Goal: Task Accomplishment & Management: Use online tool/utility

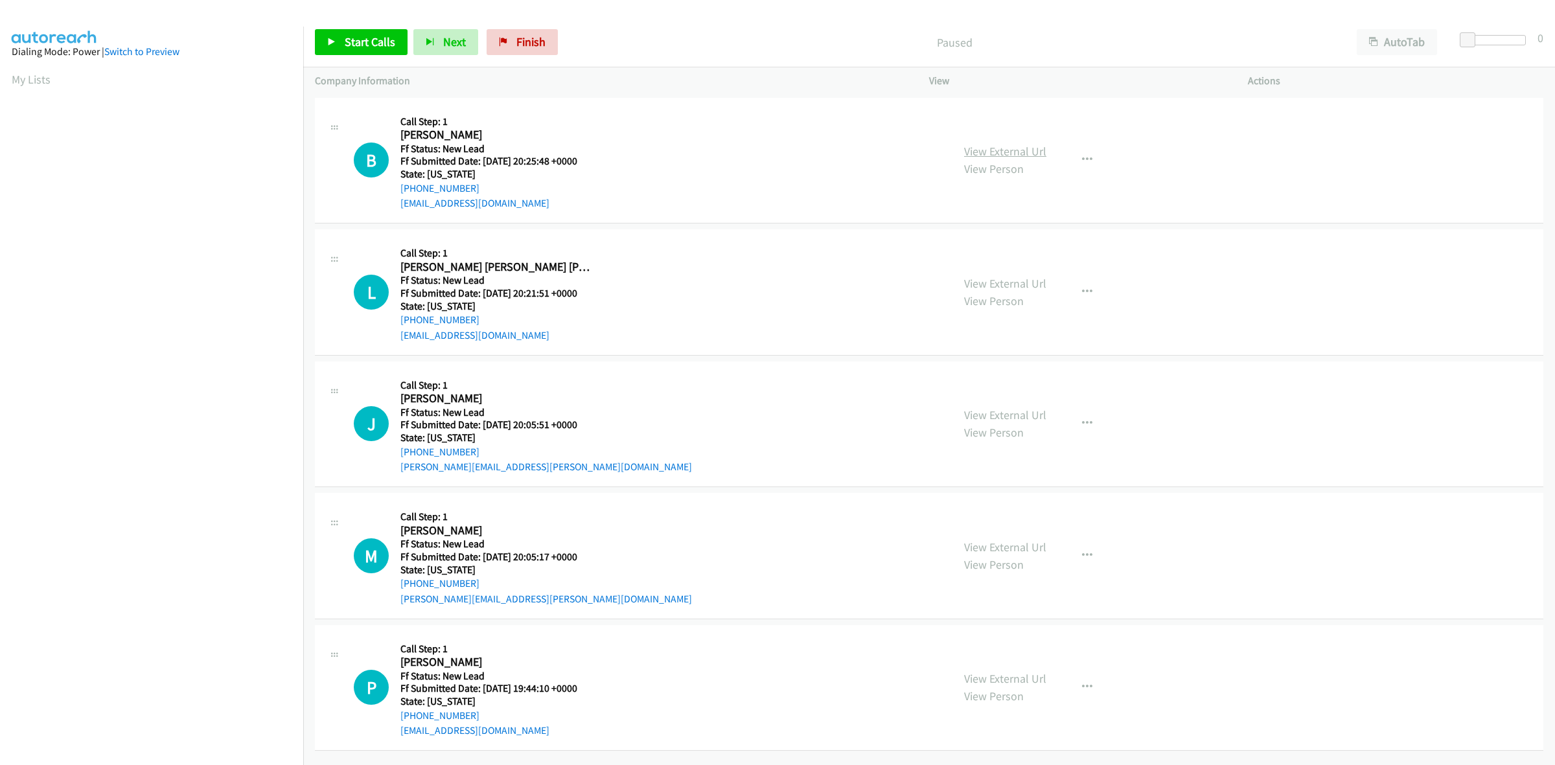
click at [1028, 150] on link "View External Url" at bounding box center [1005, 151] width 82 height 15
click at [1006, 290] on div "View External Url View Person" at bounding box center [1005, 292] width 82 height 35
click at [1008, 287] on link "View External Url" at bounding box center [1005, 283] width 82 height 15
click at [992, 413] on link "View External Url" at bounding box center [1005, 415] width 82 height 15
click at [1001, 542] on link "View External Url" at bounding box center [1005, 547] width 82 height 15
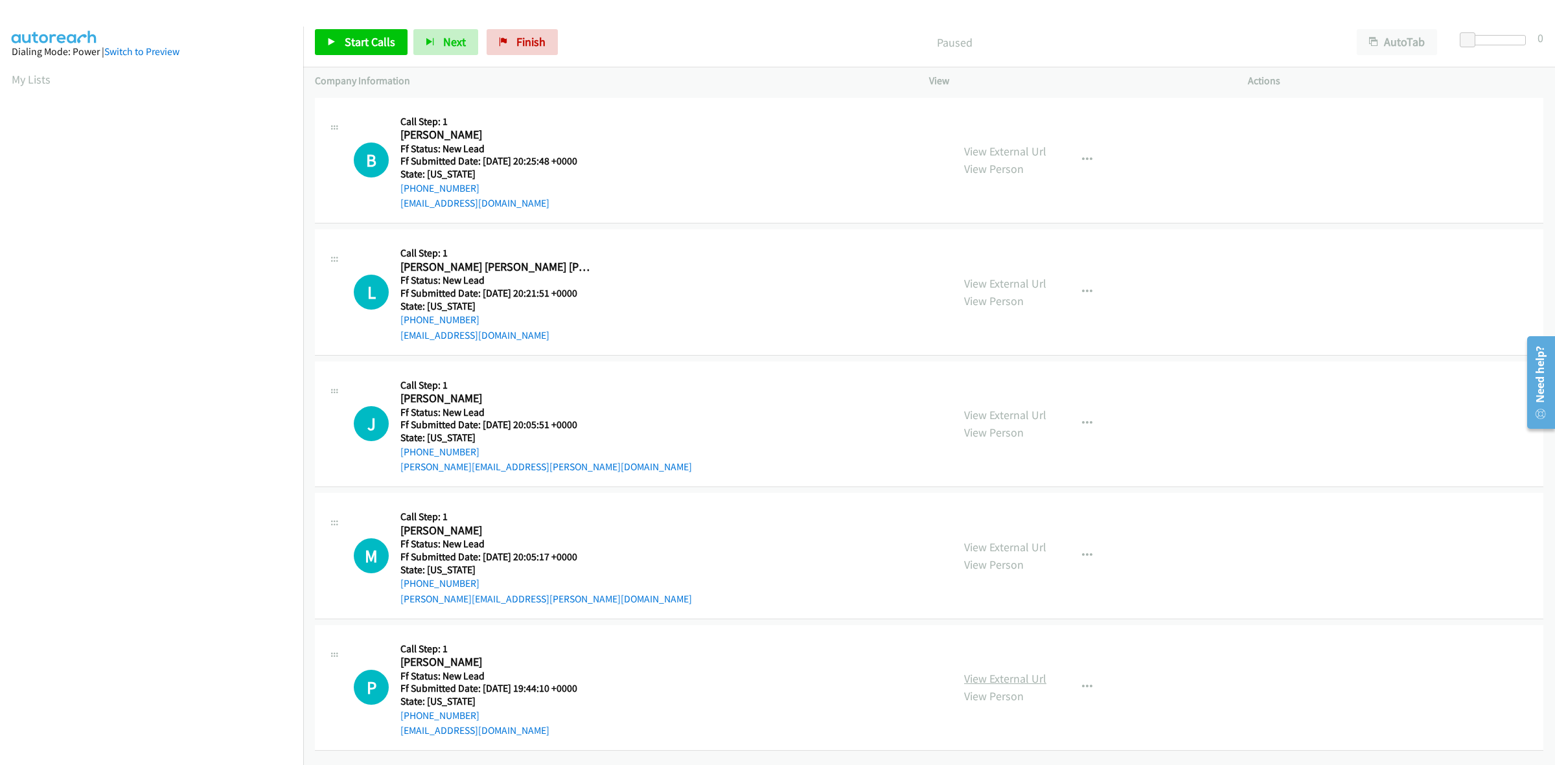
click at [1003, 682] on link "View External Url" at bounding box center [1005, 678] width 82 height 15
click at [371, 43] on span "Start Calls" at bounding box center [370, 41] width 51 height 15
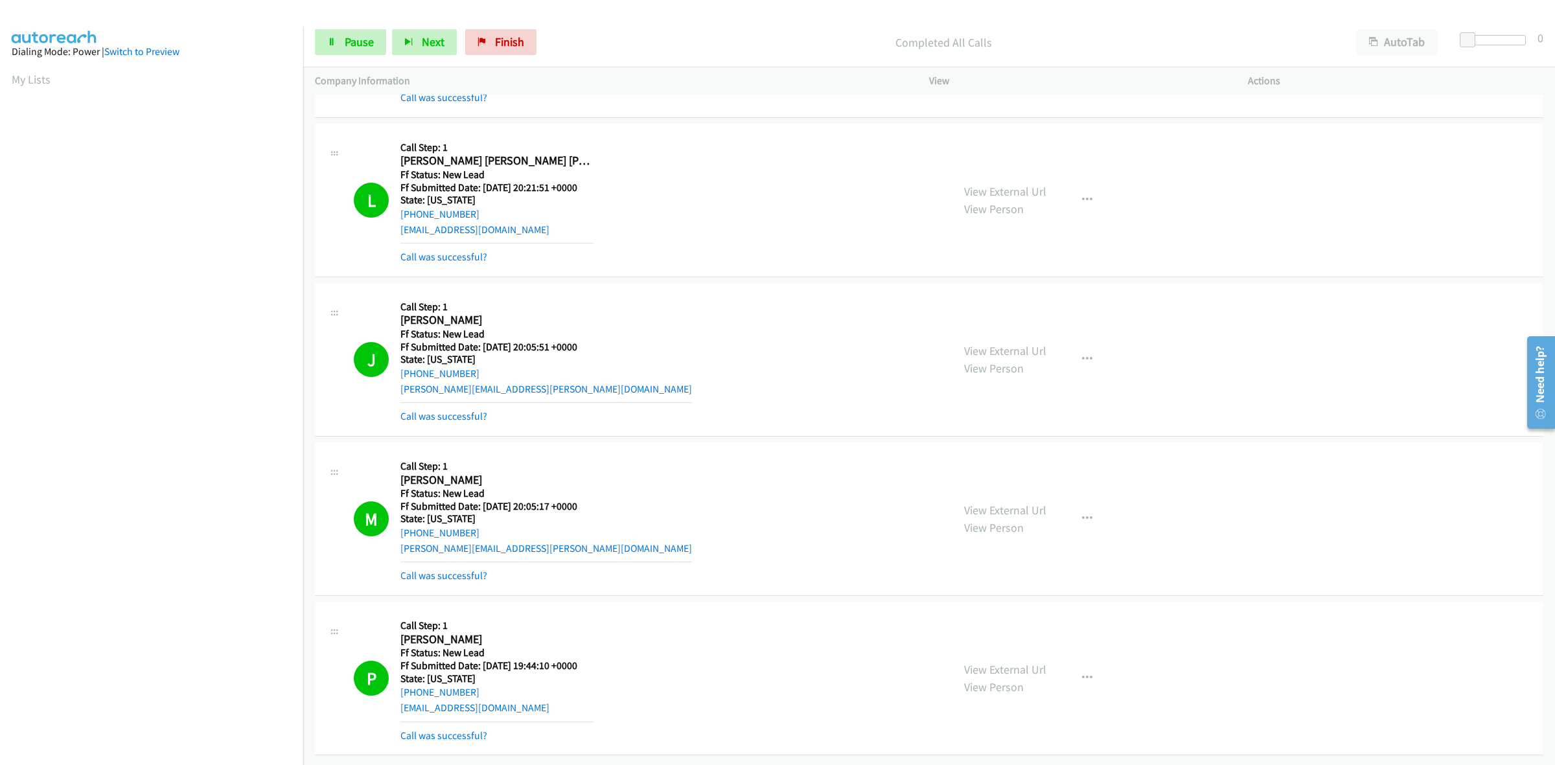
scroll to position [188, 0]
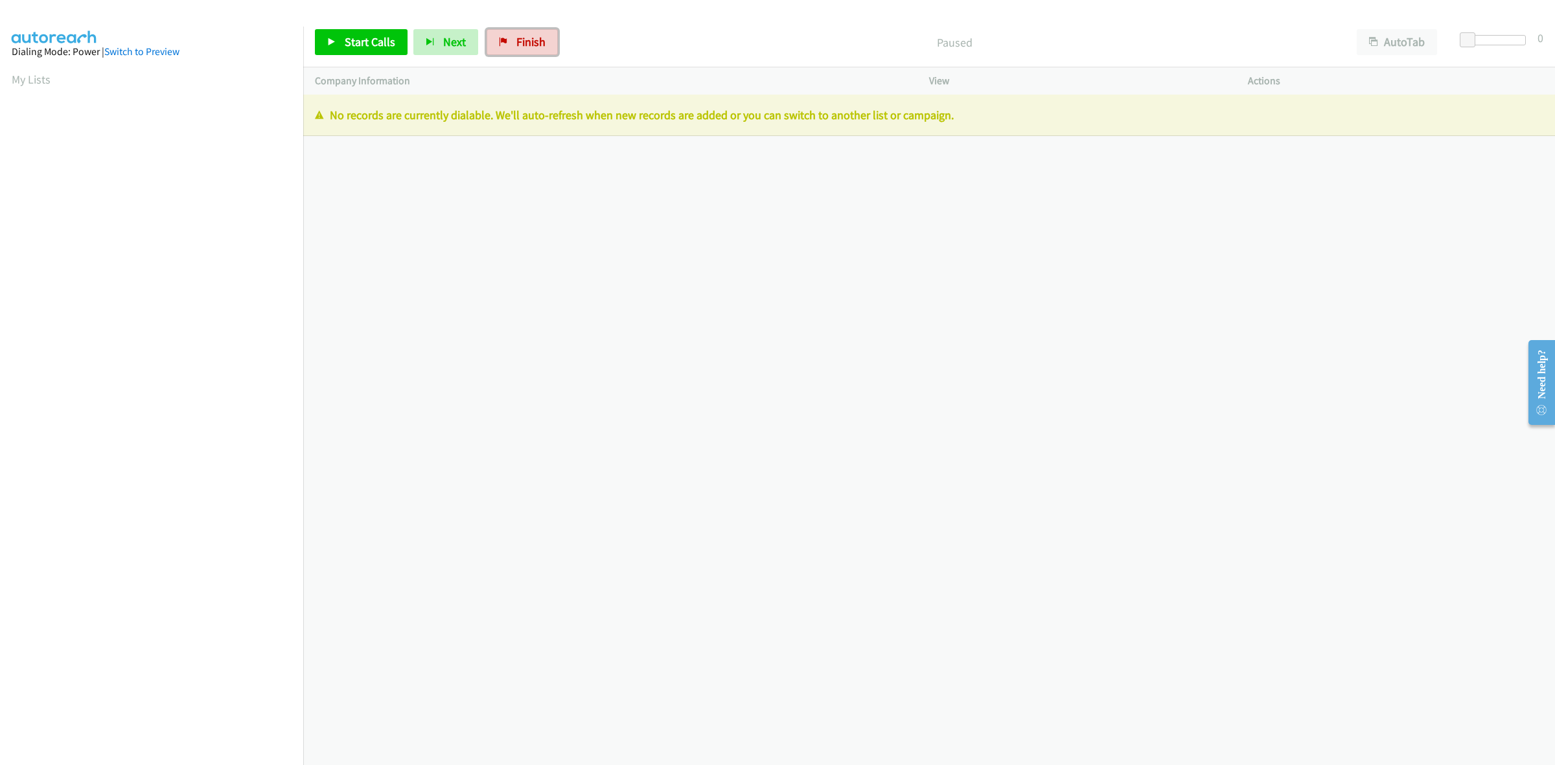
click at [529, 37] on span "Finish" at bounding box center [530, 41] width 29 height 15
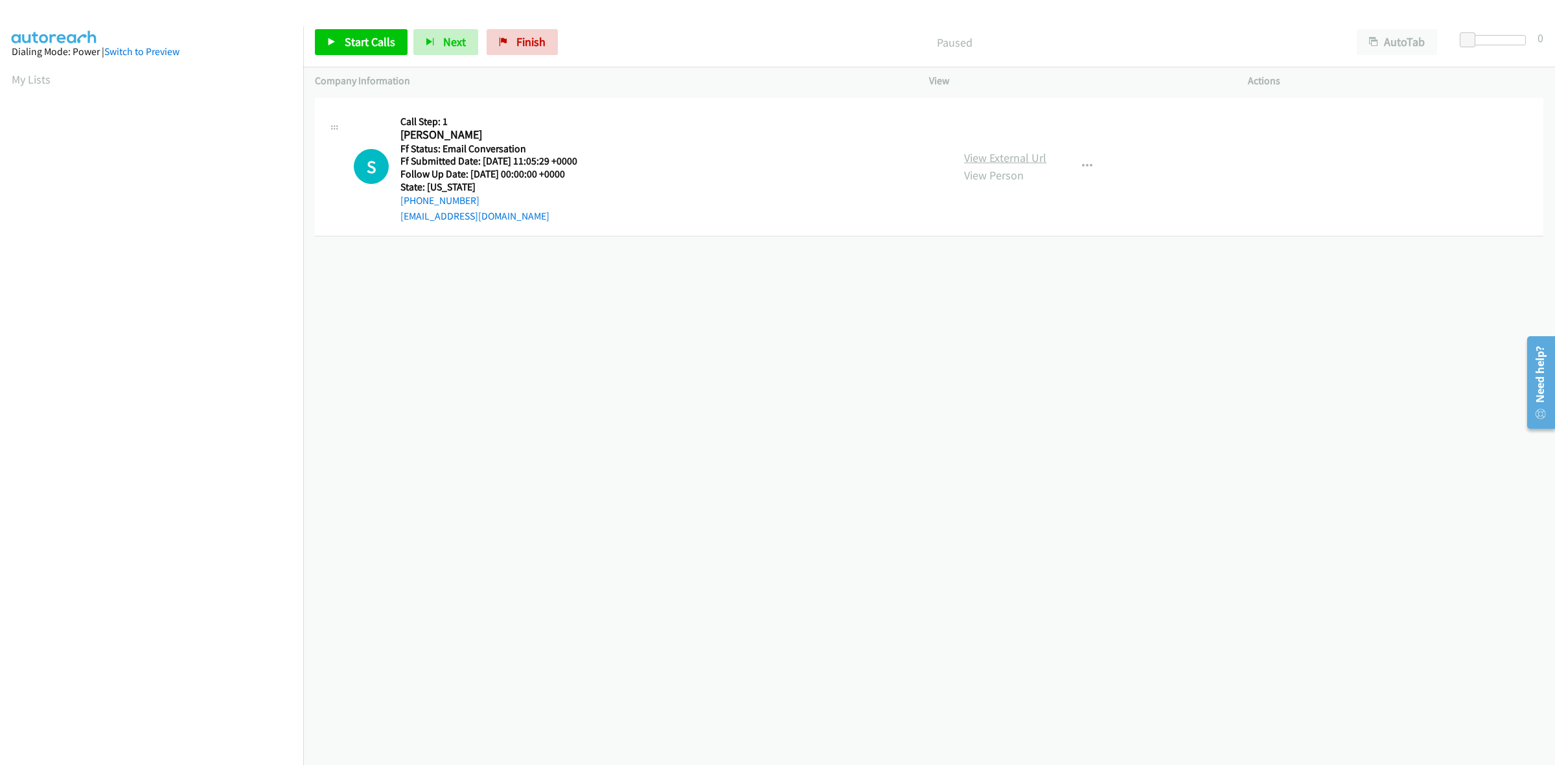
click at [1016, 156] on link "View External Url" at bounding box center [1005, 157] width 82 height 15
click at [1083, 170] on icon "button" at bounding box center [1087, 166] width 10 height 10
click at [1017, 279] on link "Add to do not call list" at bounding box center [1018, 277] width 172 height 26
drag, startPoint x: 526, startPoint y: 49, endPoint x: 820, endPoint y: 86, distance: 295.8
click at [525, 49] on span "Finish" at bounding box center [530, 41] width 29 height 15
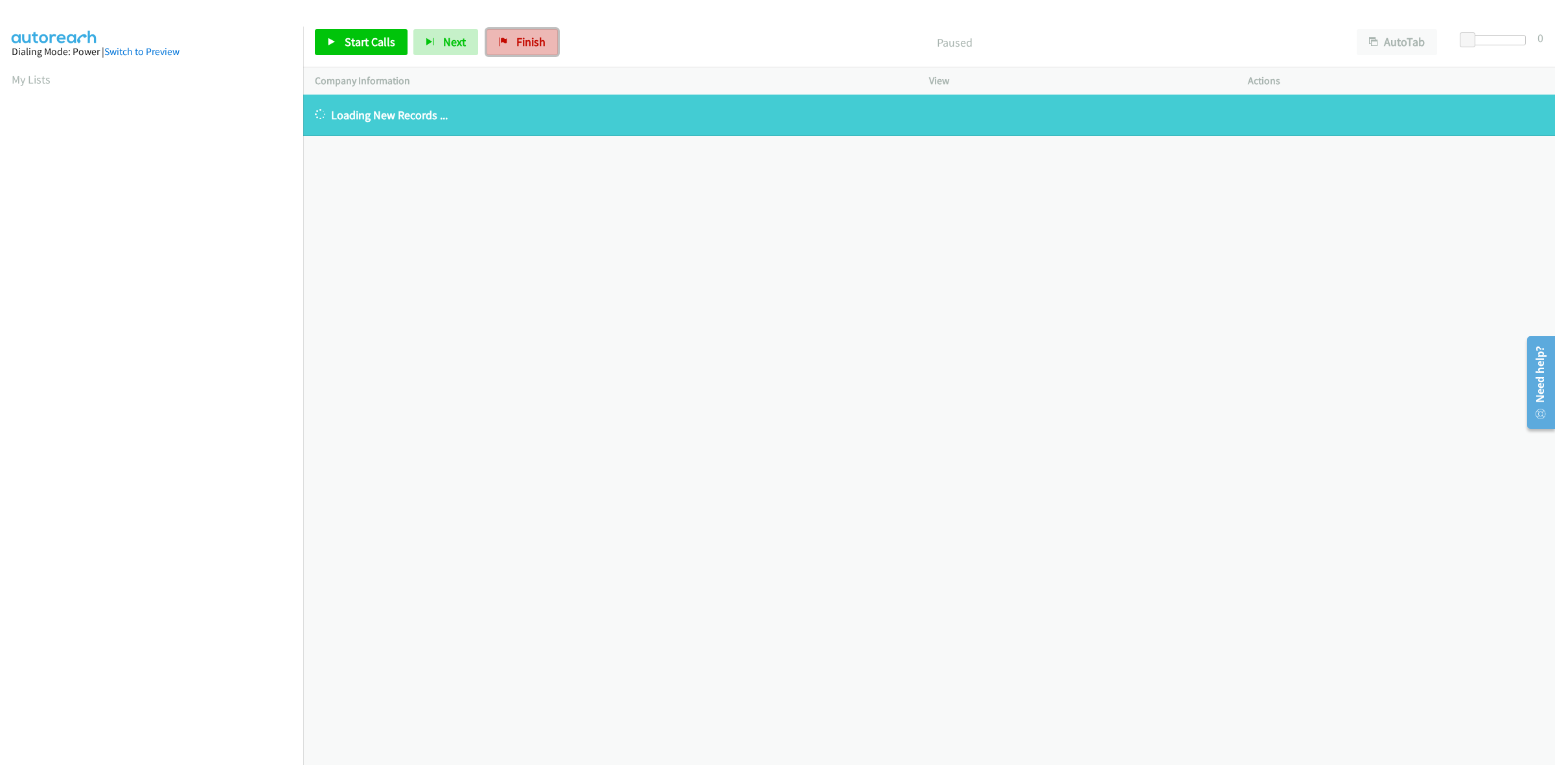
click at [528, 37] on span "Finish" at bounding box center [530, 41] width 29 height 15
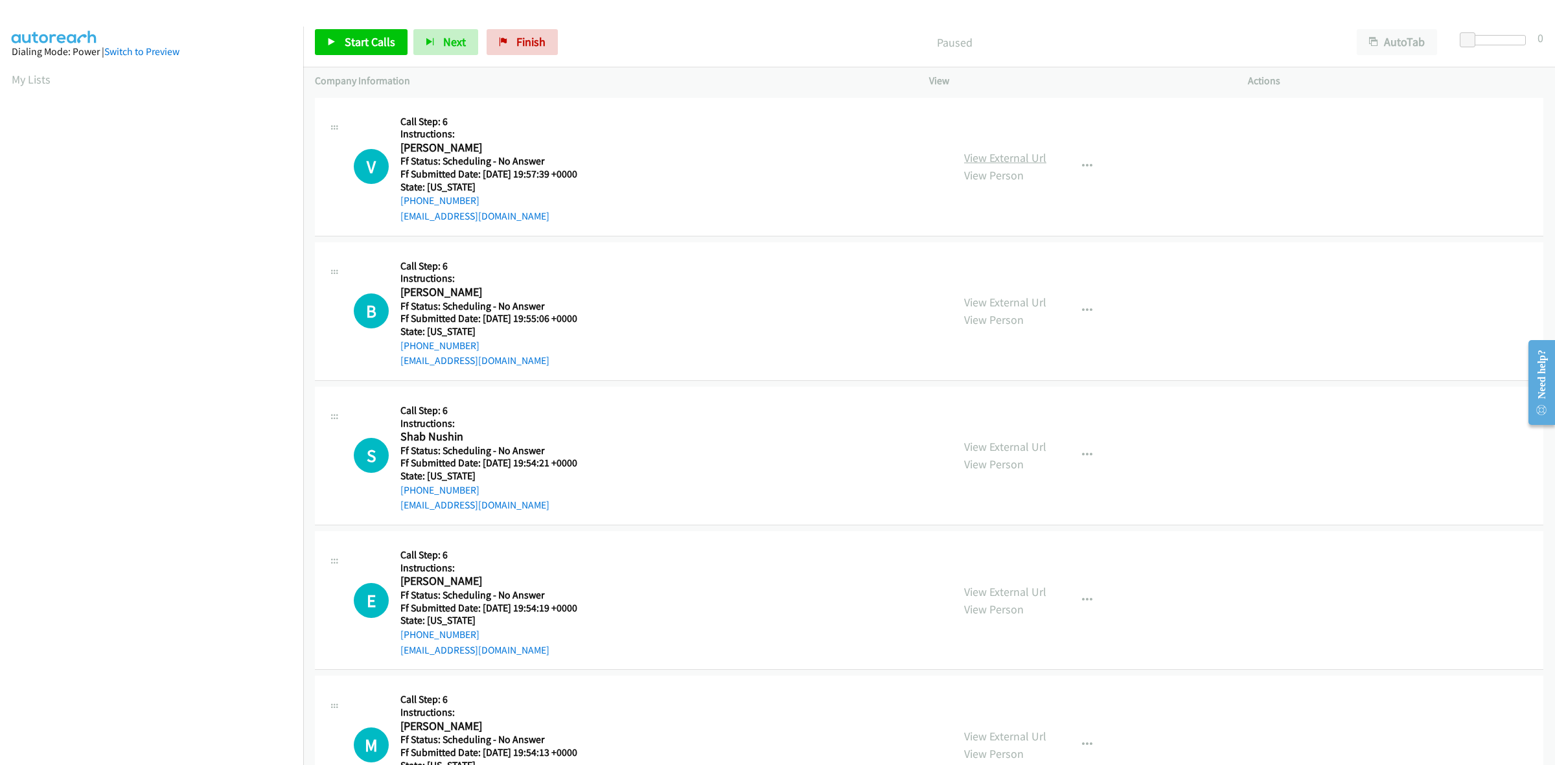
click at [982, 160] on link "View External Url" at bounding box center [1005, 157] width 82 height 15
click at [1018, 306] on link "View External Url" at bounding box center [1005, 302] width 82 height 15
click at [1024, 436] on div "View External Url View Person View External Url Email Schedule/Manage Callback …" at bounding box center [1117, 455] width 330 height 115
click at [1030, 444] on link "View External Url" at bounding box center [1005, 446] width 82 height 15
click at [1021, 584] on link "View External Url" at bounding box center [1005, 591] width 82 height 15
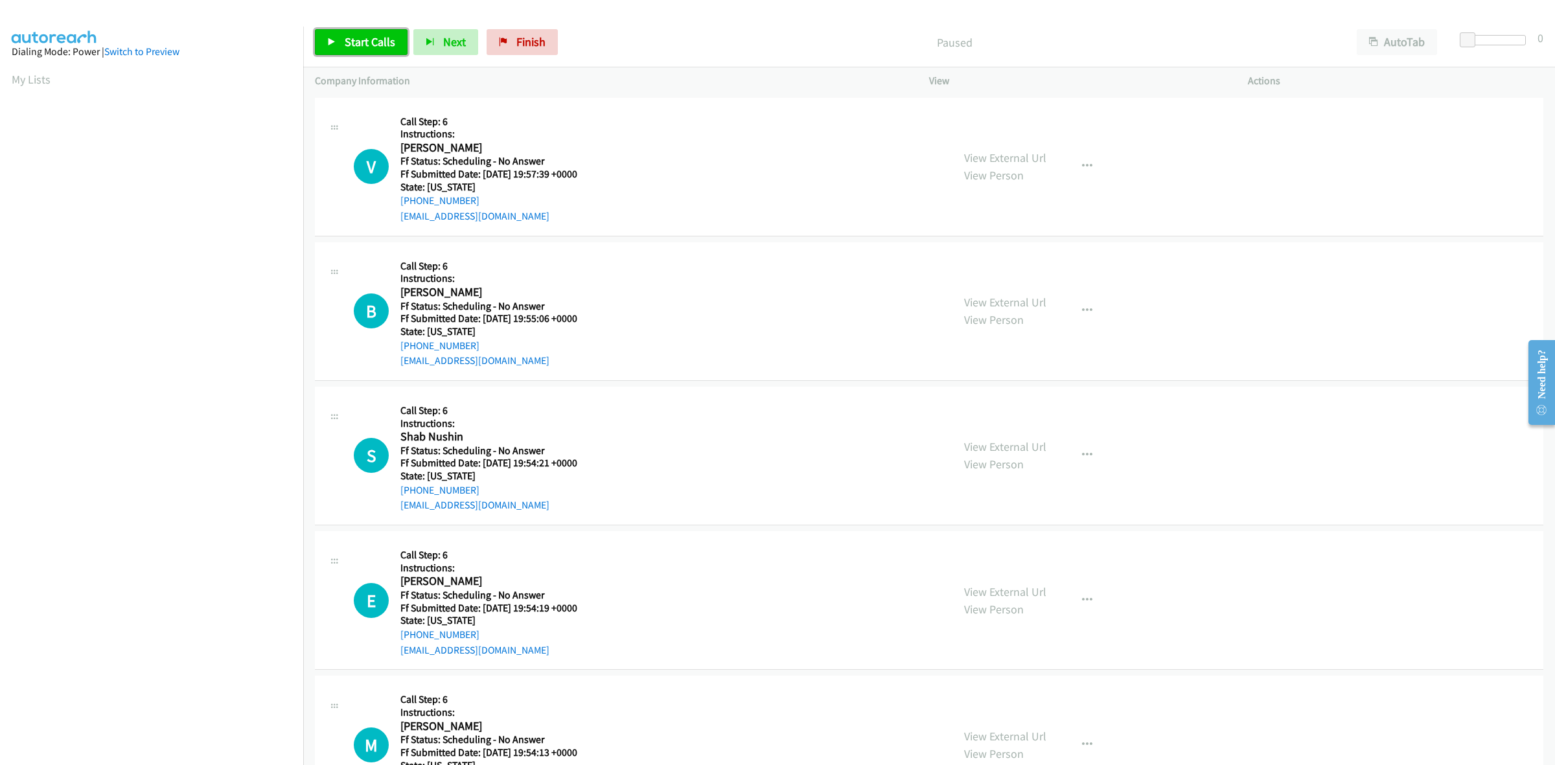
drag, startPoint x: 397, startPoint y: 36, endPoint x: 496, endPoint y: 27, distance: 99.5
click at [397, 36] on link "Start Calls" at bounding box center [361, 42] width 93 height 26
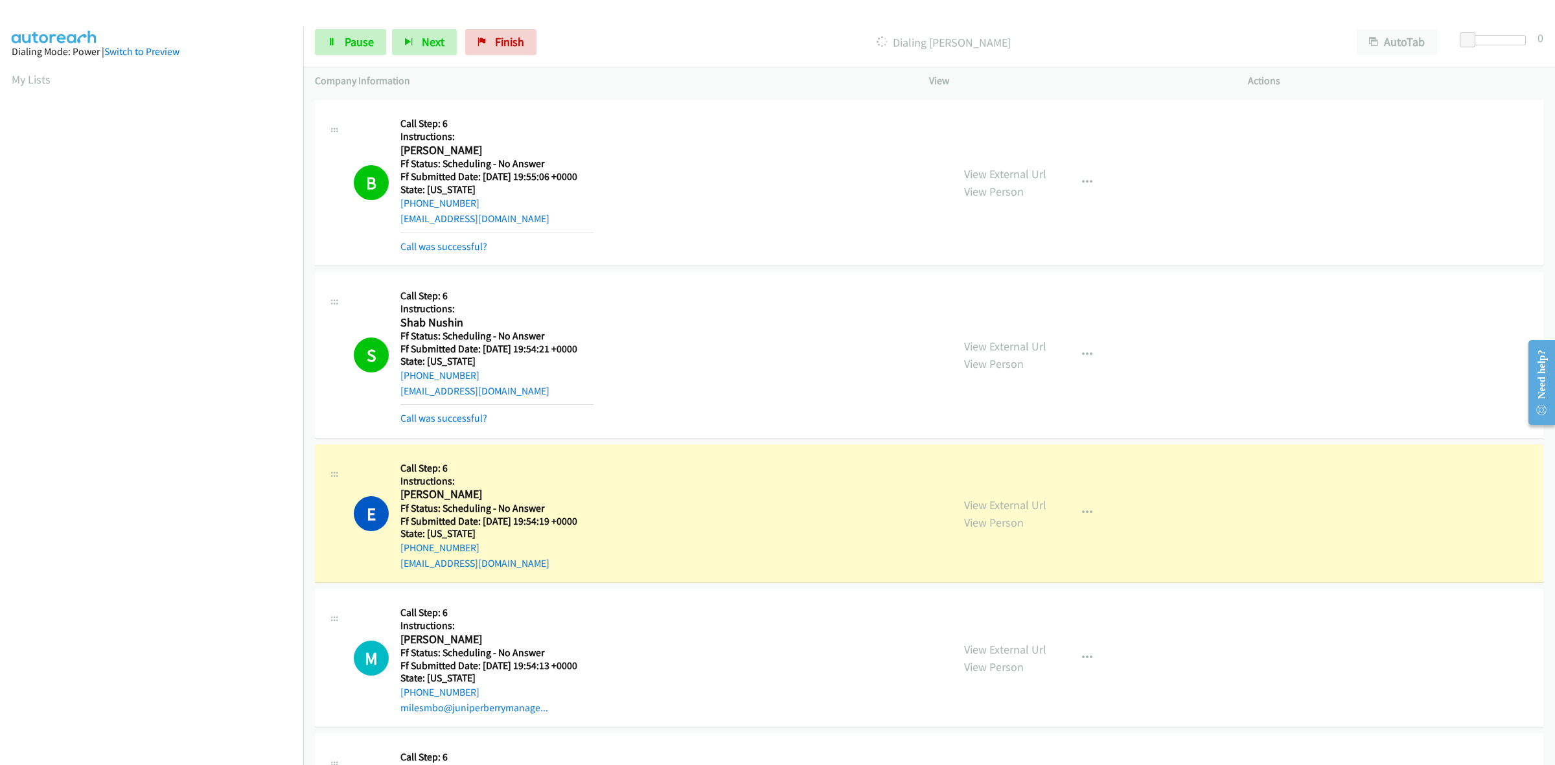
scroll to position [405, 0]
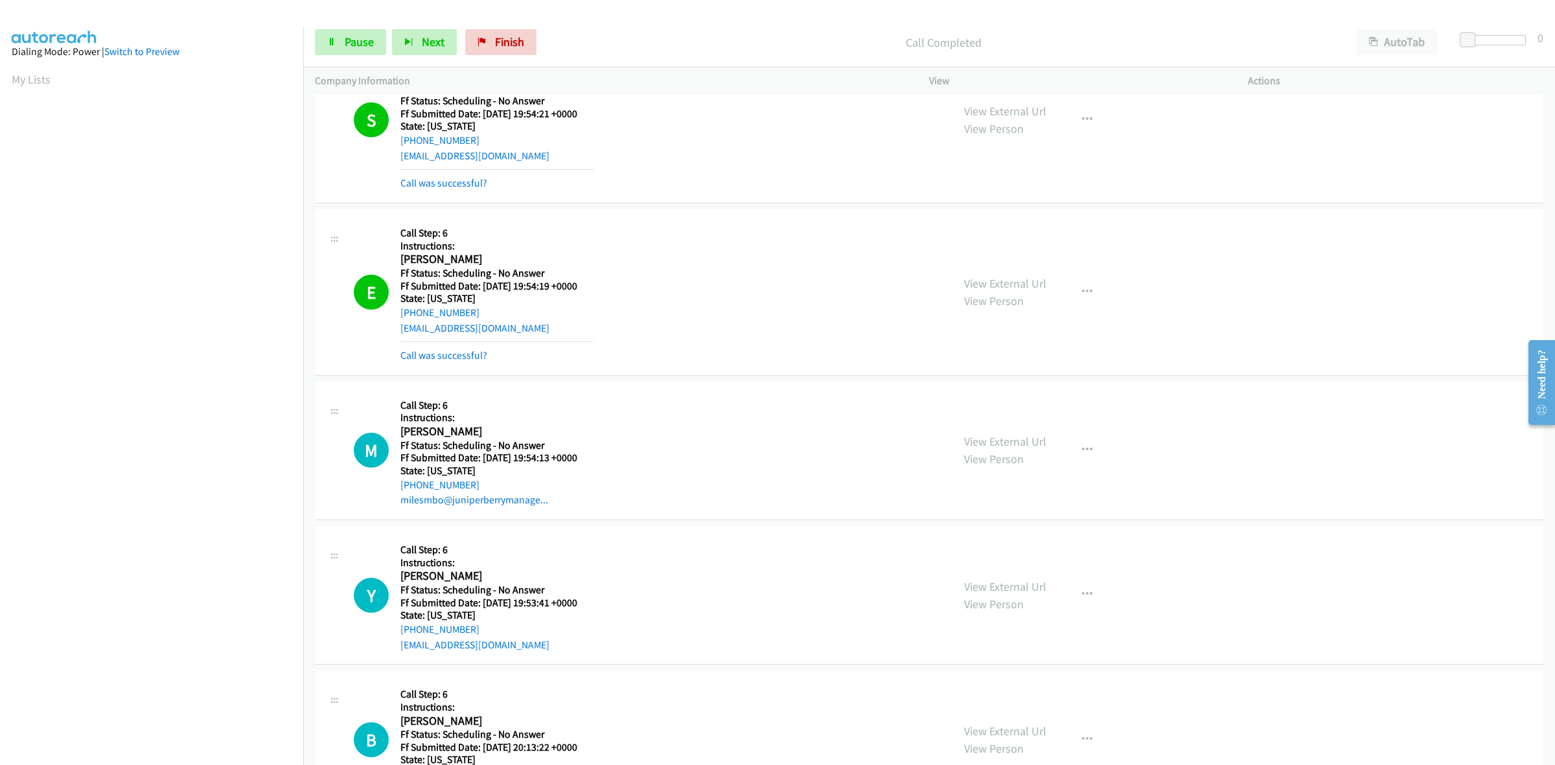
click at [1022, 410] on div "View External Url View Person View External Url Email Schedule/Manage Callback …" at bounding box center [1117, 450] width 330 height 115
click at [1024, 439] on link "View External Url" at bounding box center [1005, 441] width 82 height 15
click at [1006, 585] on link "View External Url" at bounding box center [1005, 586] width 82 height 15
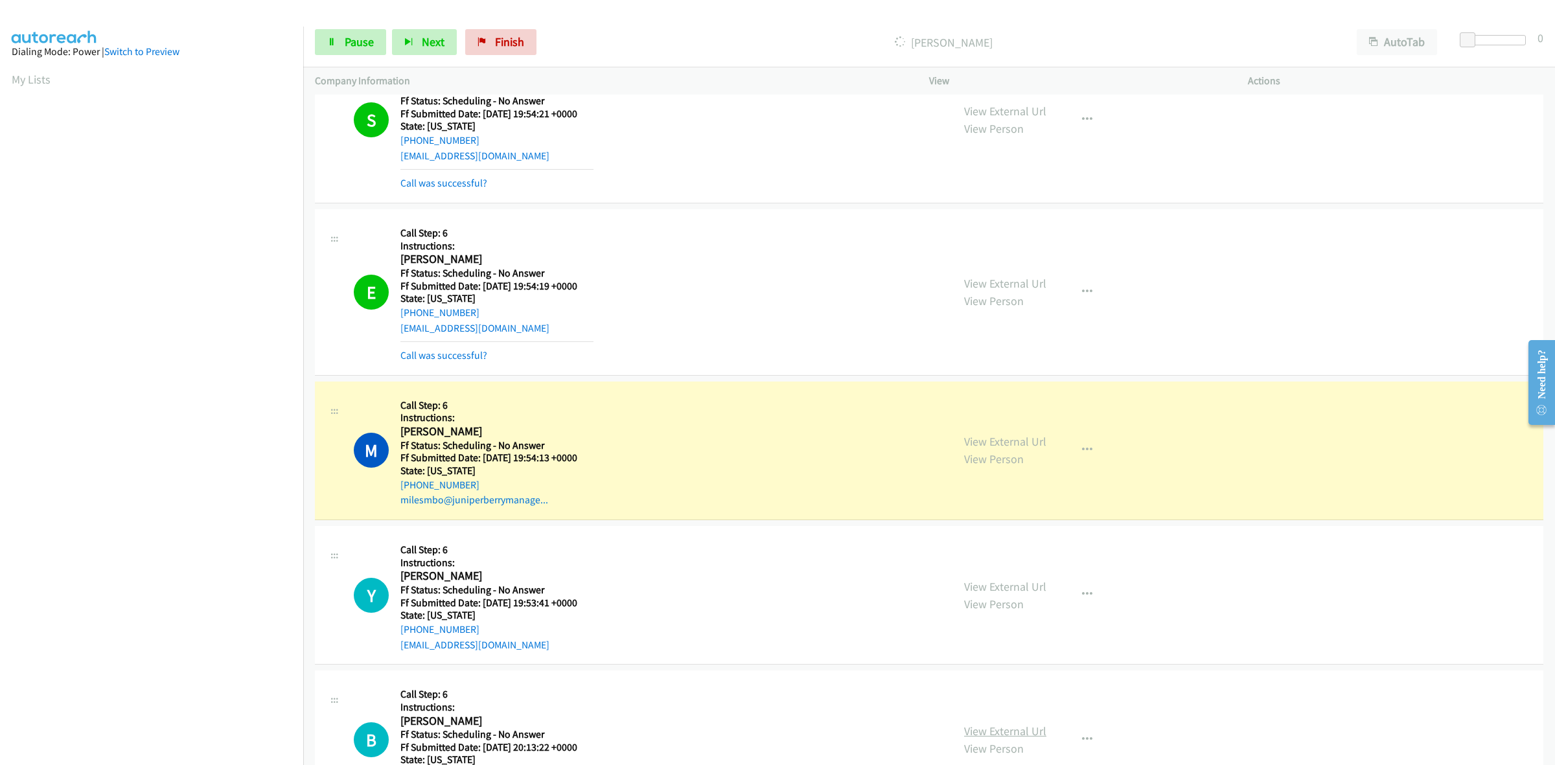
click at [996, 730] on link "View External Url" at bounding box center [1005, 731] width 82 height 15
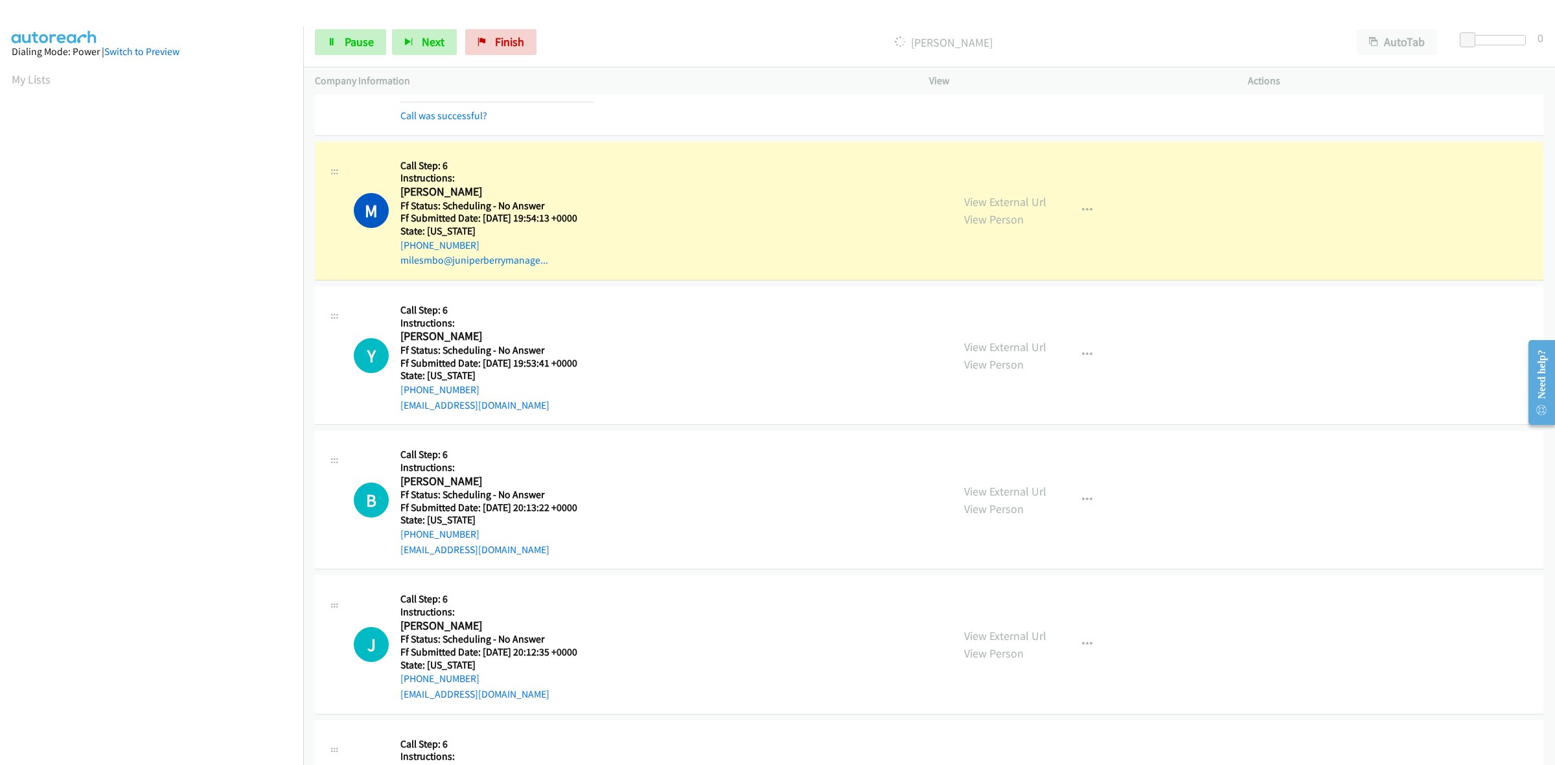
scroll to position [648, 0]
click at [995, 627] on link "View External Url" at bounding box center [1005, 632] width 82 height 15
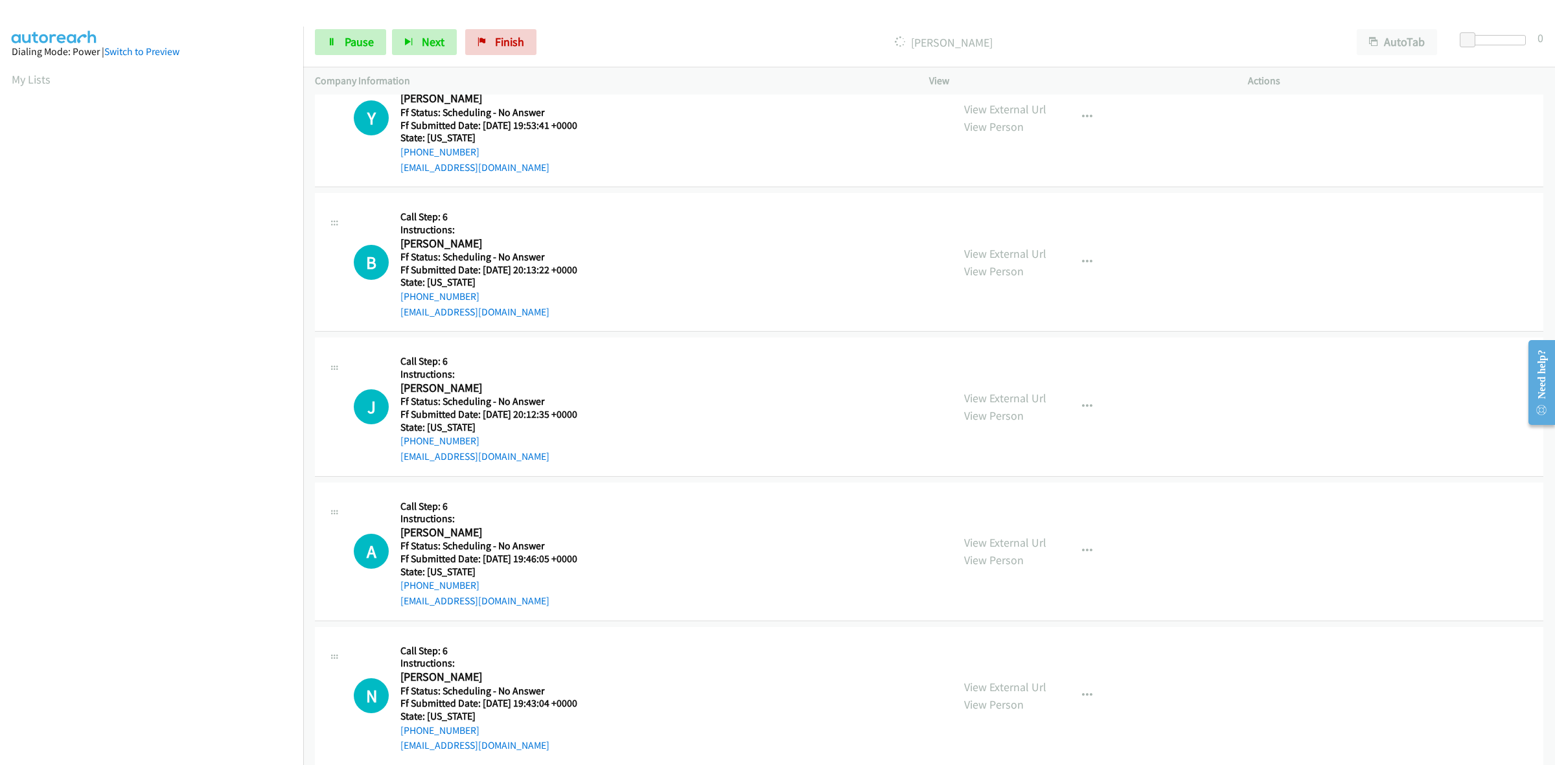
scroll to position [810, 0]
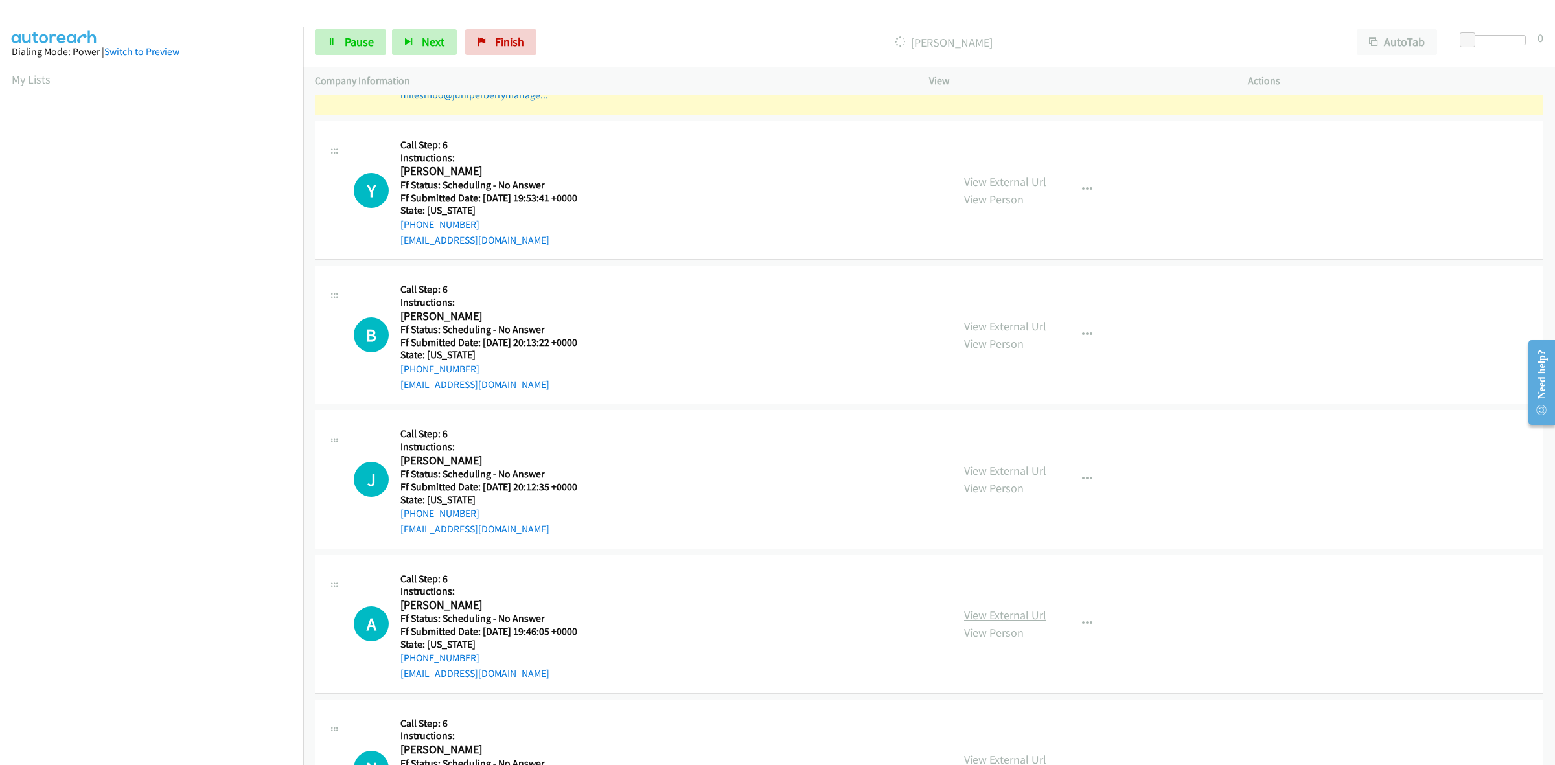
click at [1019, 611] on link "View External Url" at bounding box center [1005, 615] width 82 height 15
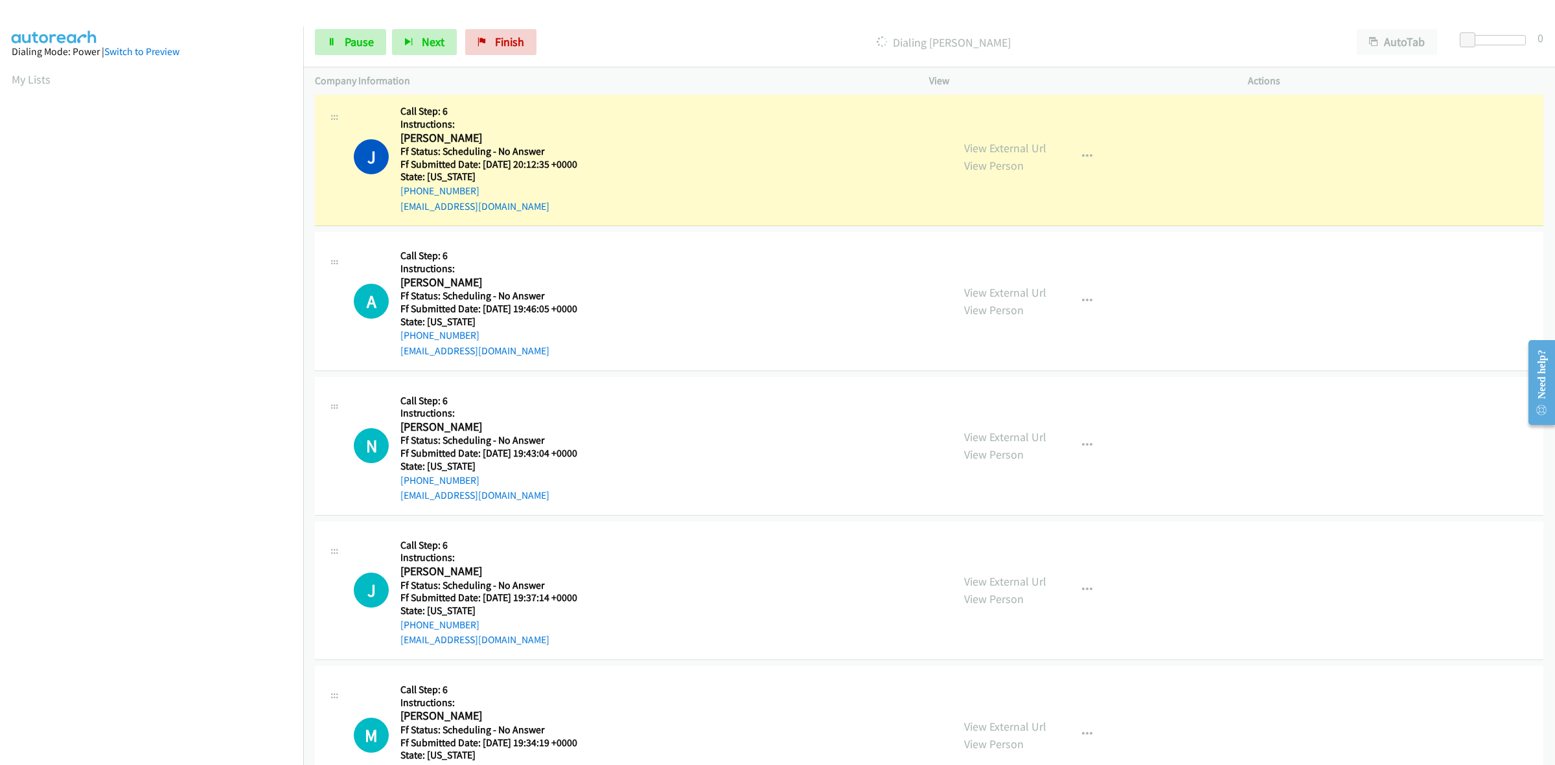
scroll to position [1215, 0]
click at [1022, 441] on link "View External Url" at bounding box center [1005, 437] width 82 height 15
click at [976, 579] on link "View External Url" at bounding box center [1005, 582] width 82 height 15
click at [1001, 723] on link "View External Url" at bounding box center [1005, 727] width 82 height 15
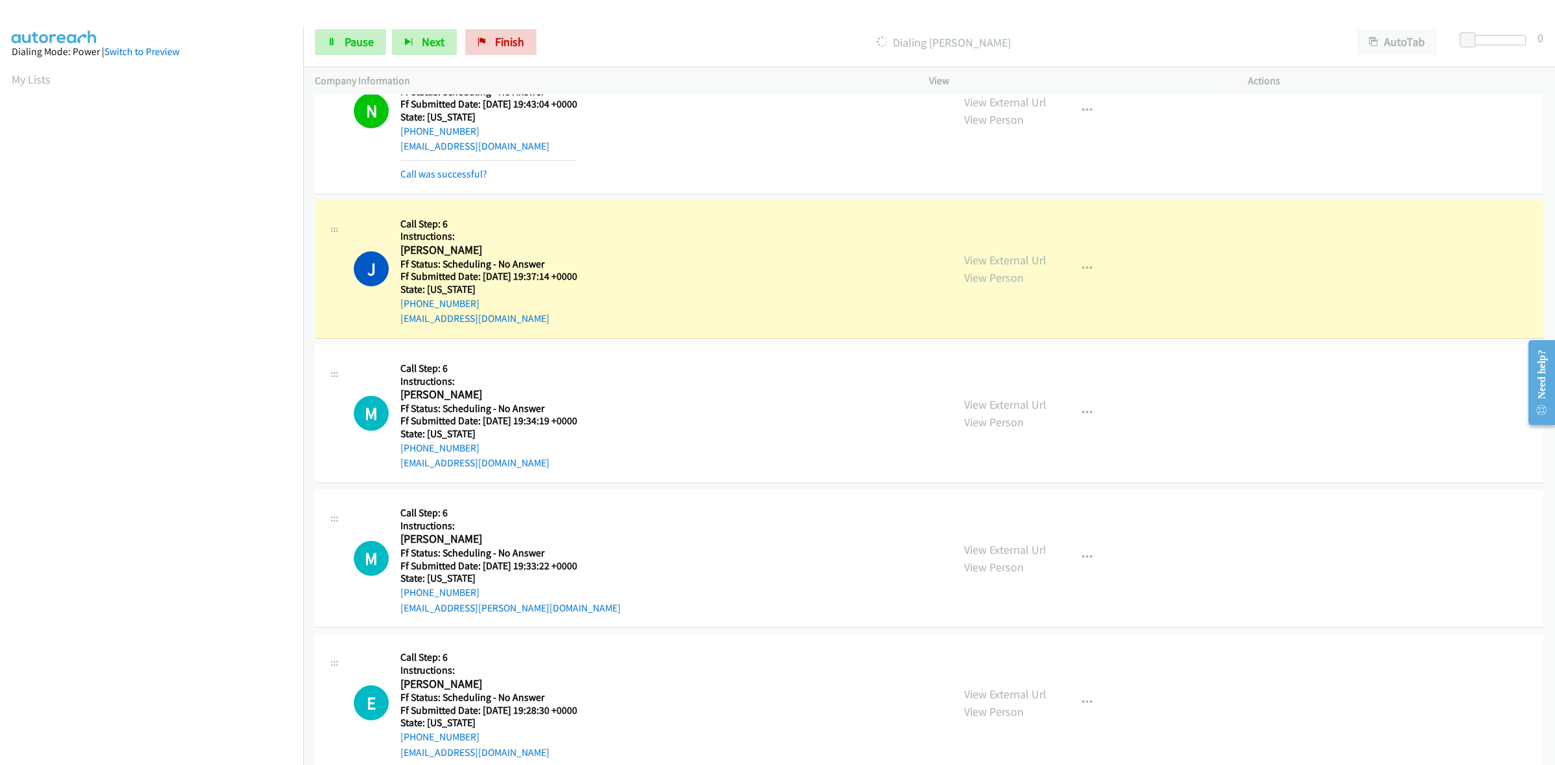
scroll to position [1633, 0]
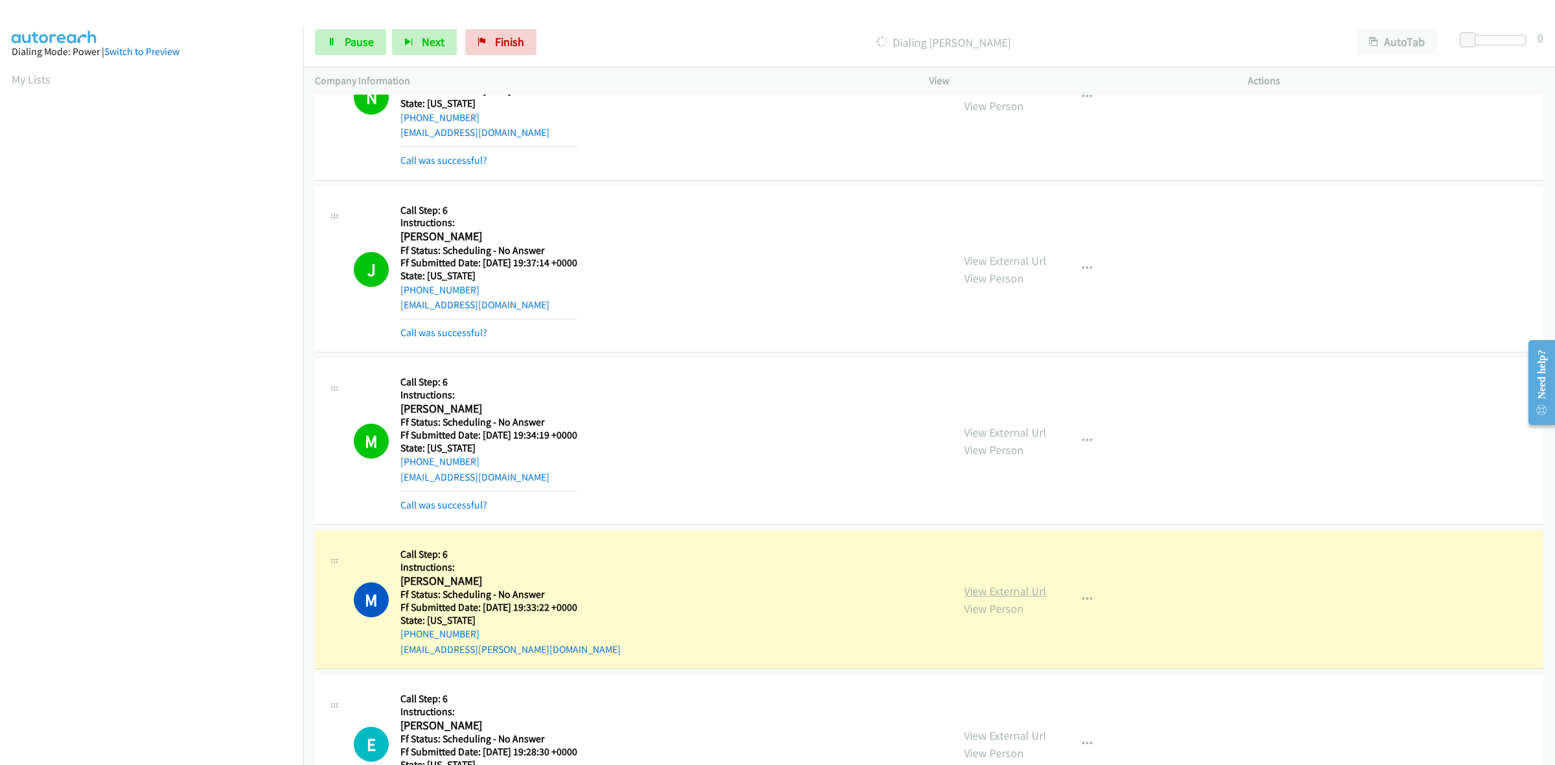
click at [980, 590] on link "View External Url" at bounding box center [1005, 591] width 82 height 15
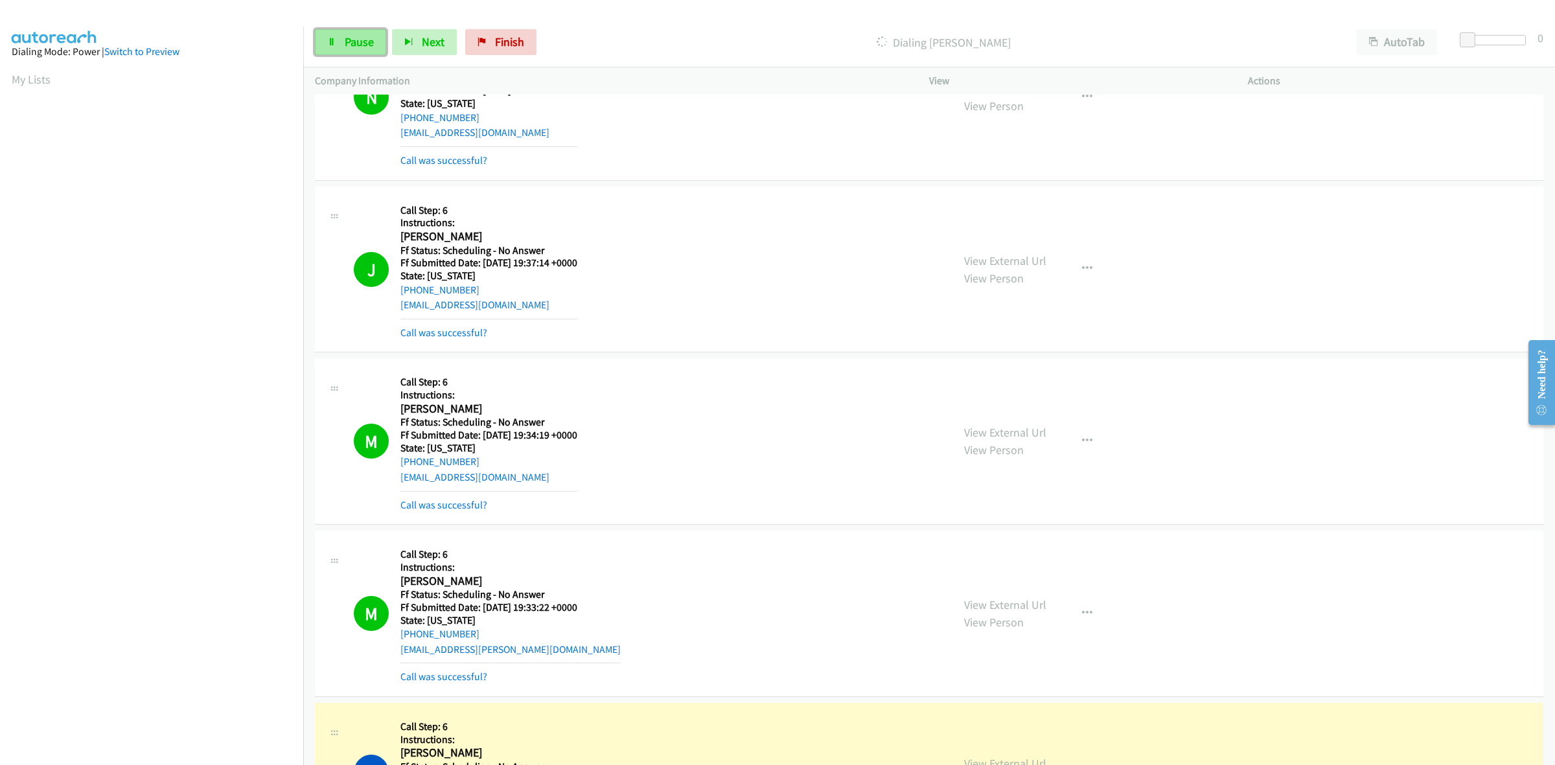
click at [360, 40] on span "Pause" at bounding box center [359, 41] width 29 height 15
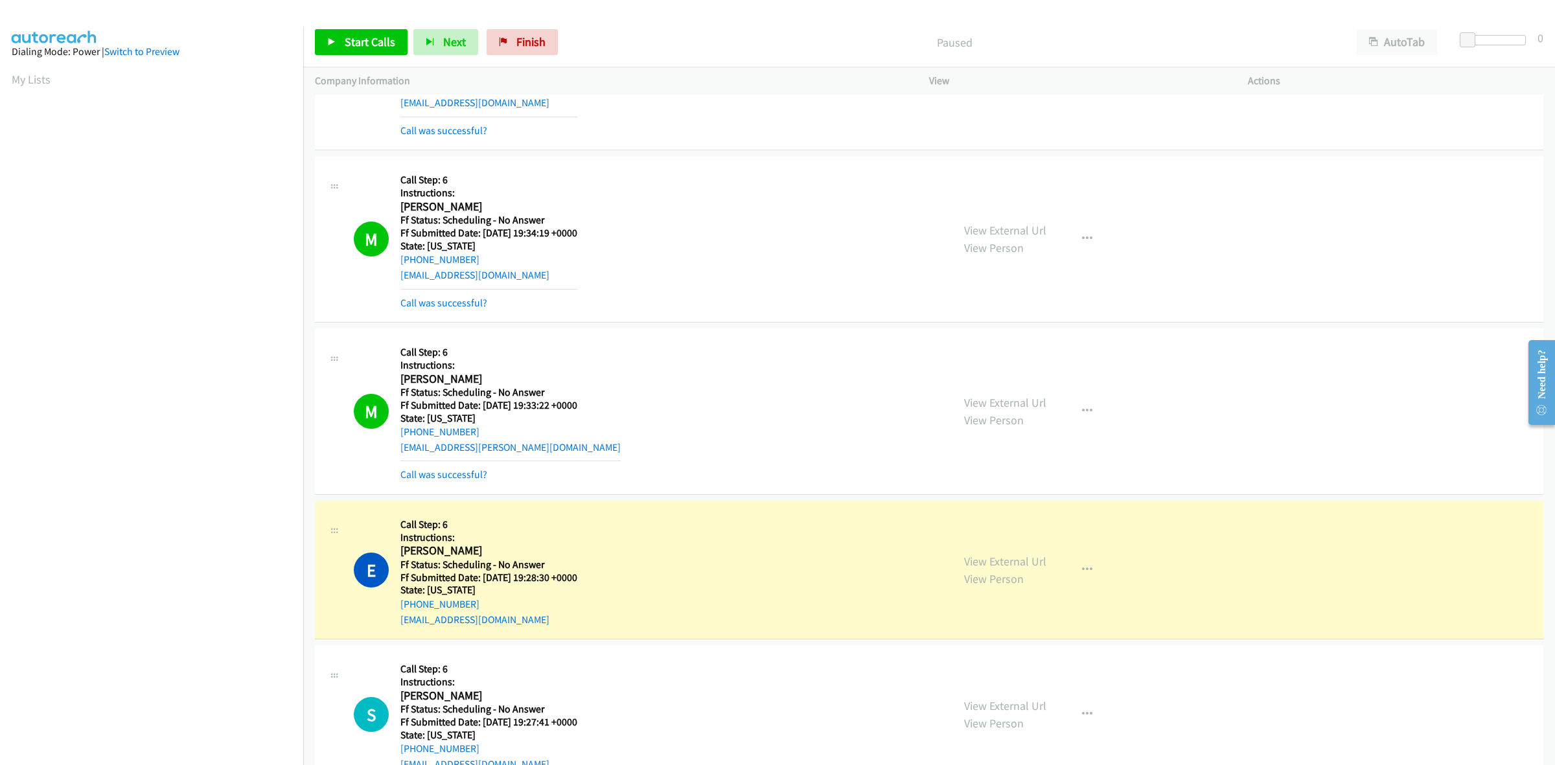
scroll to position [1876, 0]
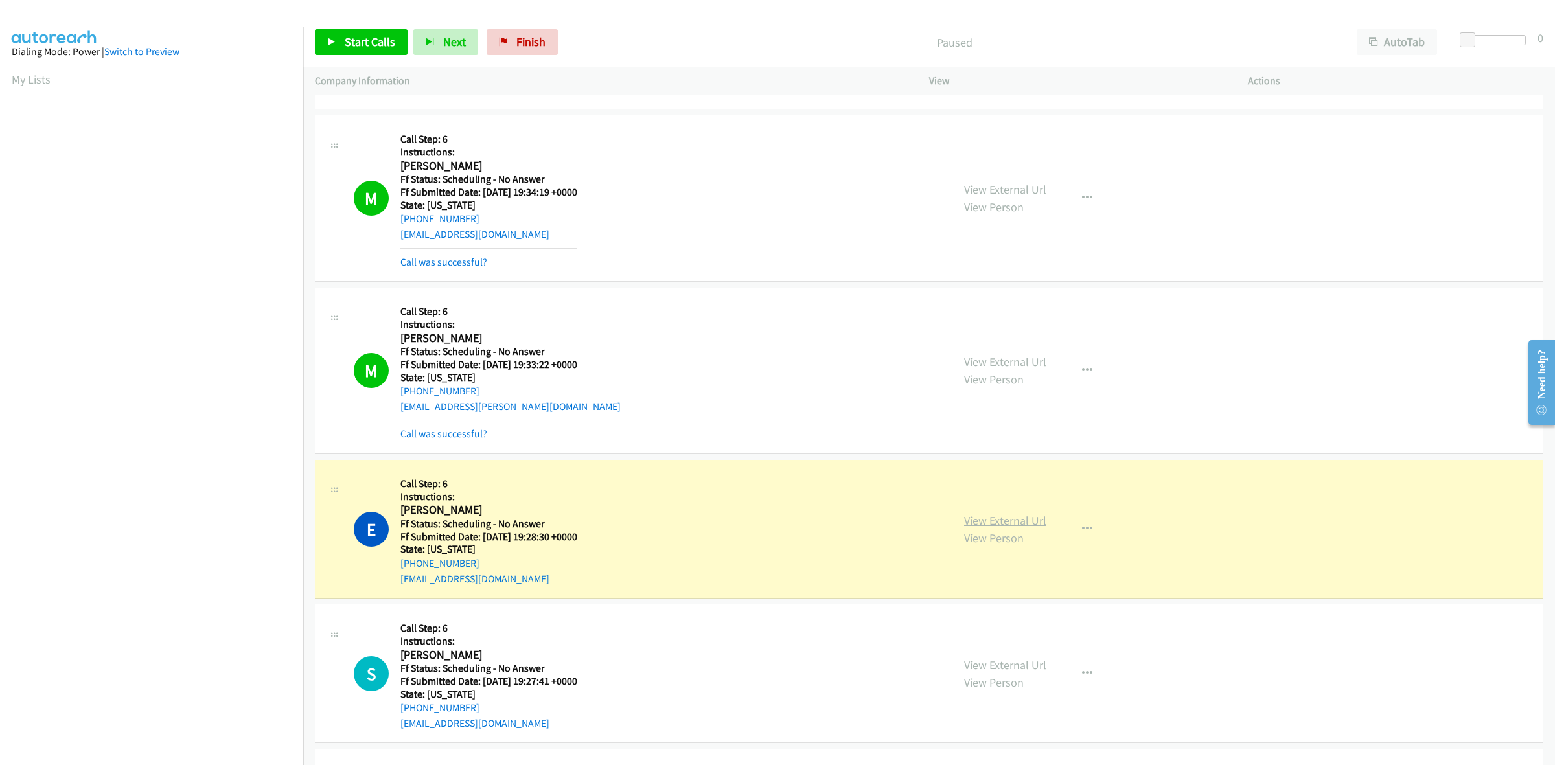
click at [993, 527] on link "View External Url" at bounding box center [1005, 520] width 82 height 15
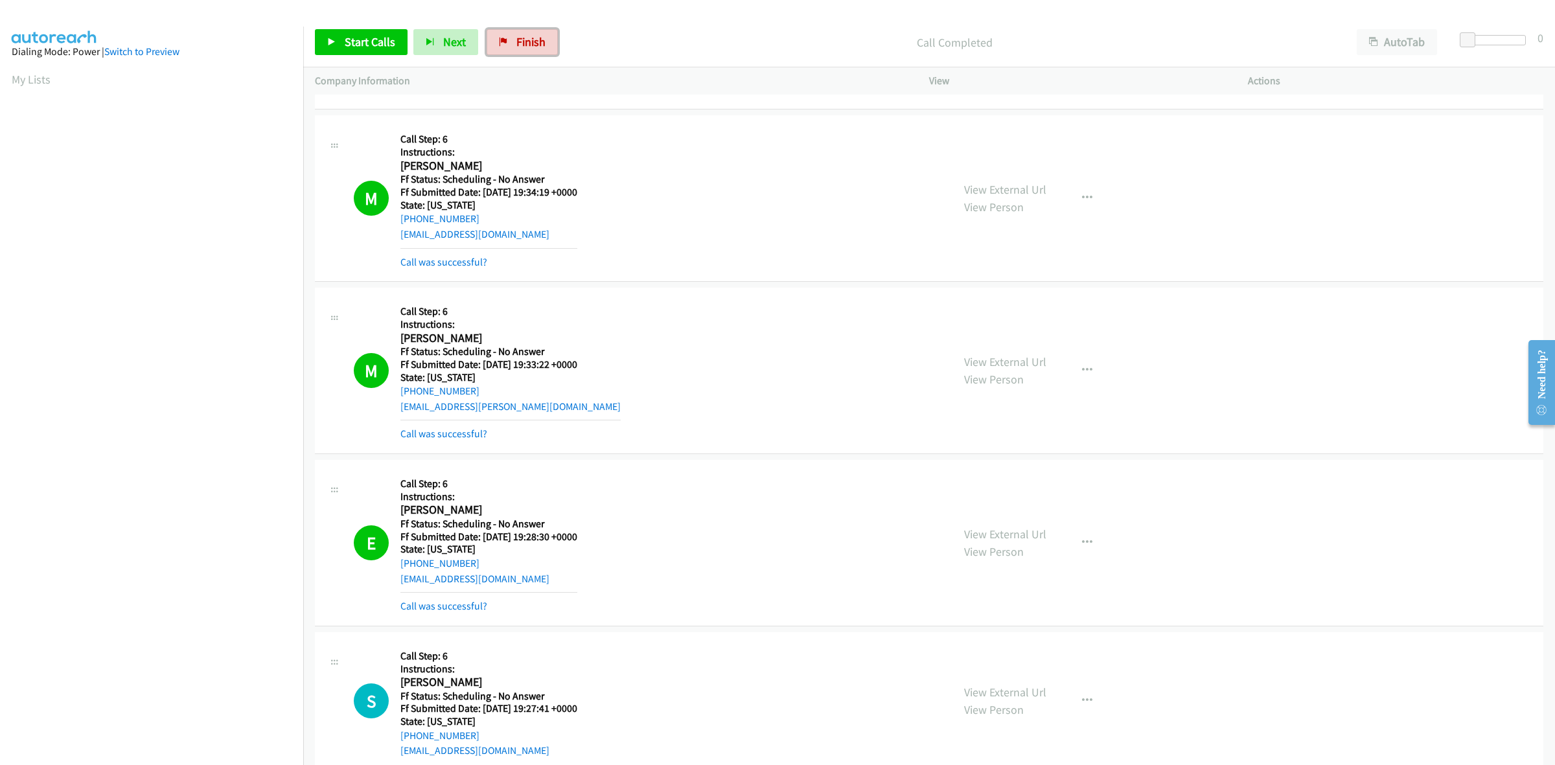
click at [516, 52] on link "Finish" at bounding box center [522, 42] width 71 height 26
